Goal: Task Accomplishment & Management: Use online tool/utility

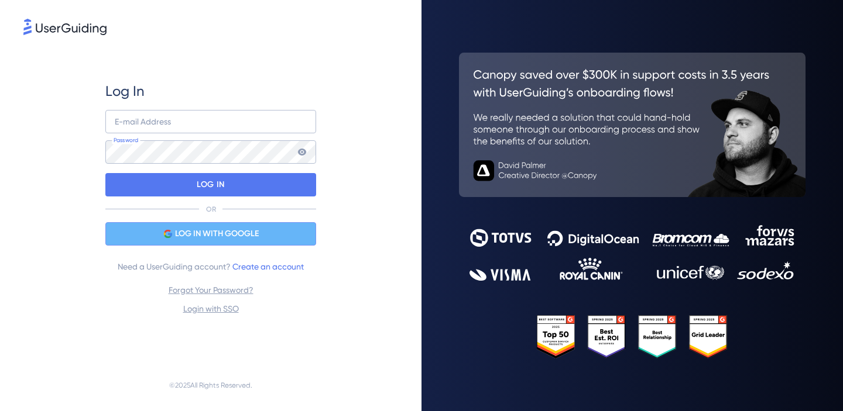
click at [245, 238] on span "LOG IN WITH GOOGLE" at bounding box center [217, 234] width 84 height 14
click at [221, 235] on span "LOG IN WITH GOOGLE" at bounding box center [217, 234] width 84 height 14
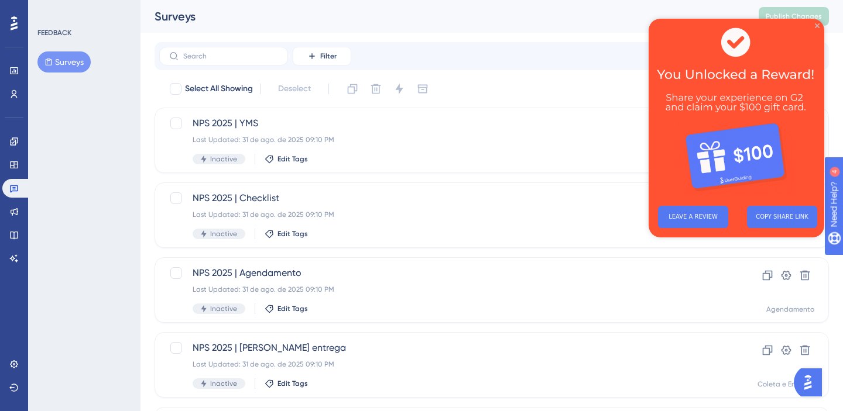
click at [817, 28] on icon "Close Preview" at bounding box center [817, 25] width 5 height 5
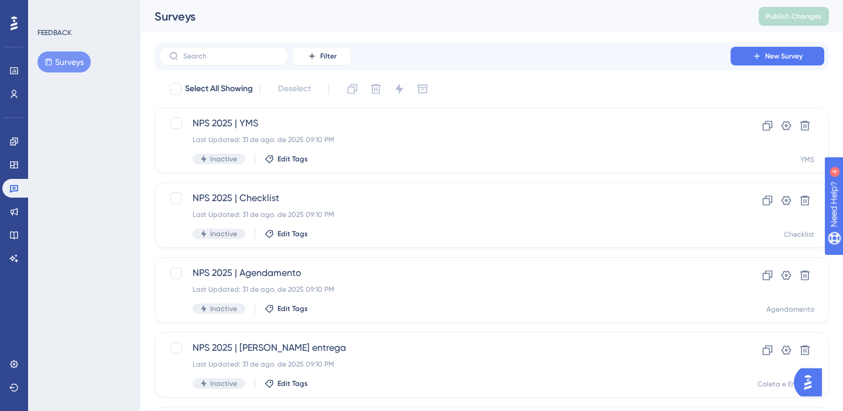
click at [535, 81] on div "Select All Showing Deselect" at bounding box center [499, 89] width 660 height 19
